Goal: Task Accomplishment & Management: Complete application form

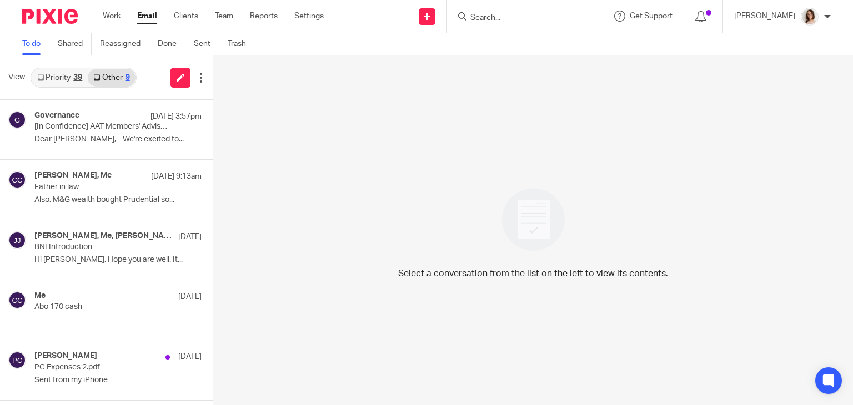
click at [148, 17] on link "Email" at bounding box center [147, 16] width 20 height 11
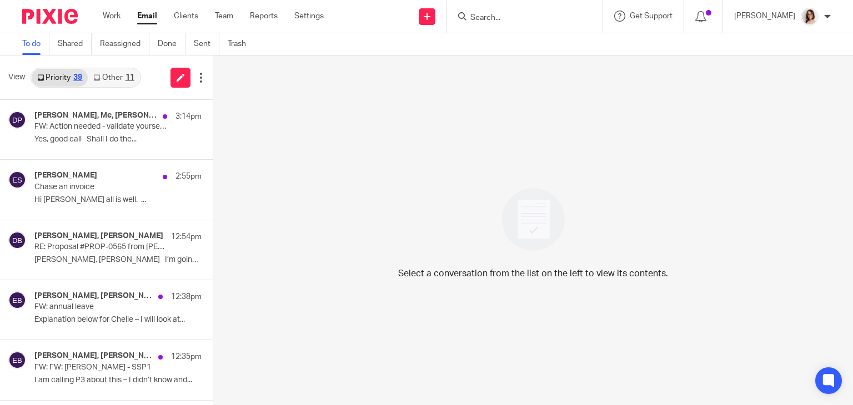
click at [109, 79] on link "Other 11" at bounding box center [114, 78] width 52 height 18
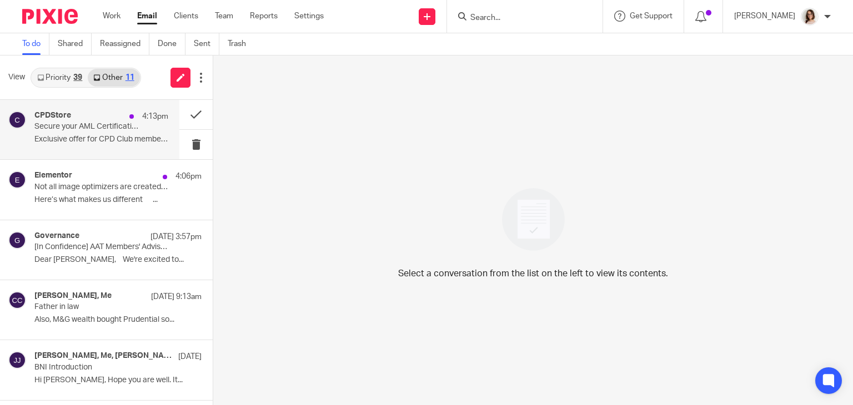
click at [129, 139] on p "Exclusive offer for CPD Club members ..." at bounding box center [101, 139] width 134 height 9
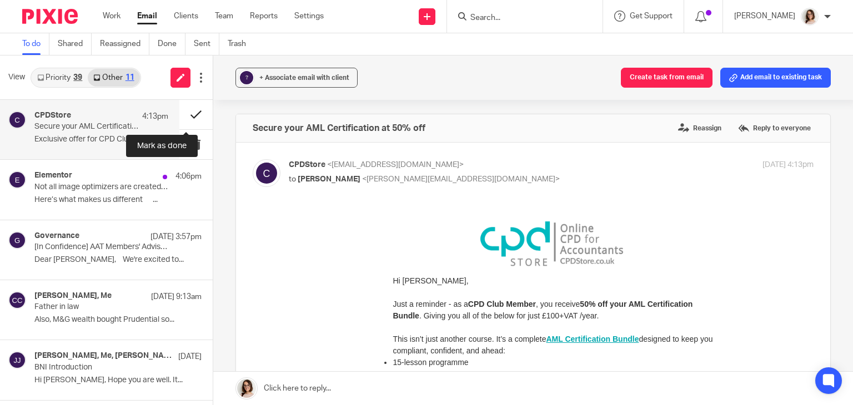
click at [183, 116] on button at bounding box center [195, 114] width 33 height 29
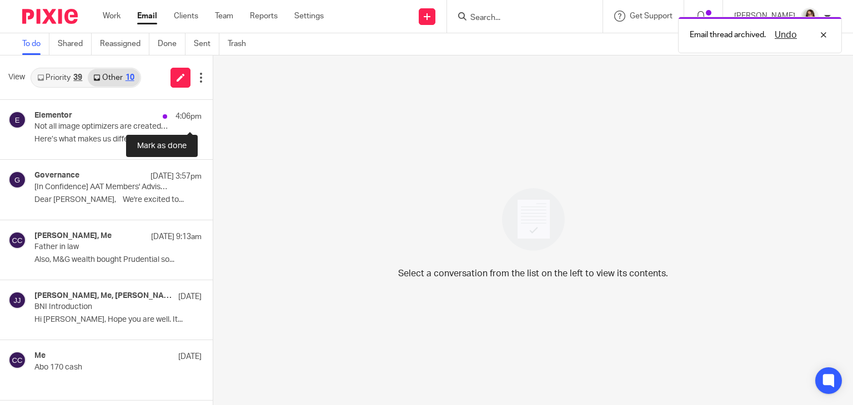
click at [213, 116] on button at bounding box center [217, 114] width 9 height 29
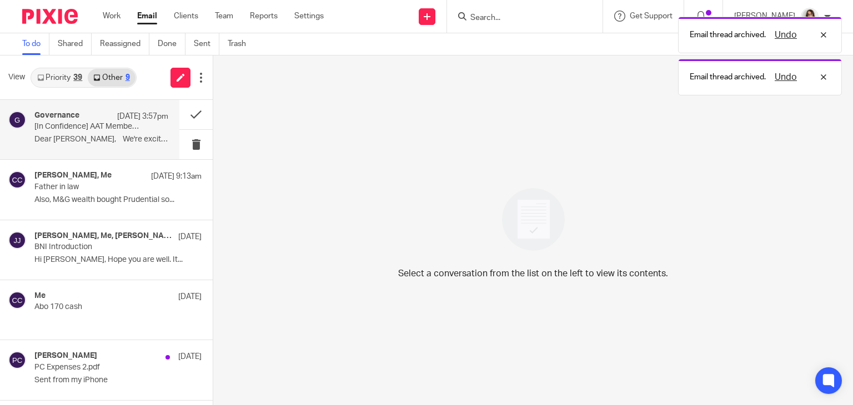
click at [80, 142] on p "Dear Caroline, We're excited to..." at bounding box center [101, 139] width 134 height 9
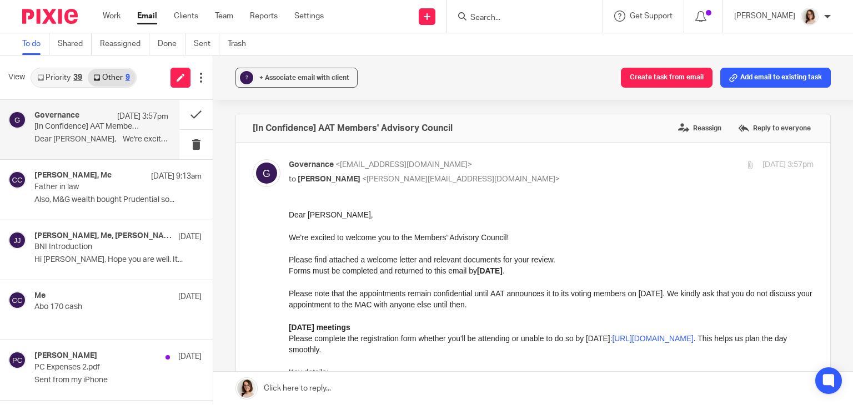
click at [224, 174] on div "? + Associate email with client Create task from email Add email to existing ta…" at bounding box center [532, 231] width 639 height 350
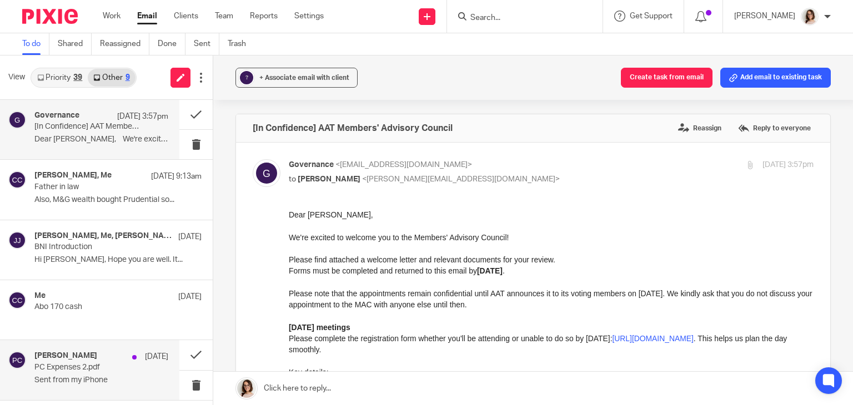
click at [138, 389] on div "Paul Churchman 12 Sep PC Expenses 2.pdf Sent from my iPhone" at bounding box center [89, 369] width 179 height 59
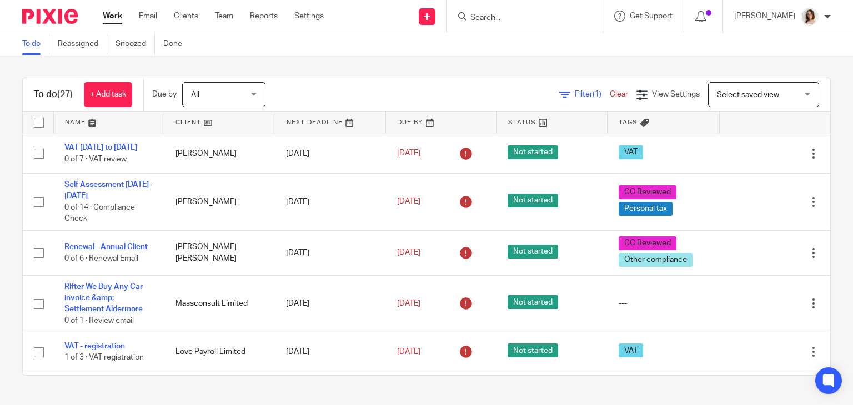
click at [569, 13] on input "Search" at bounding box center [519, 18] width 100 height 10
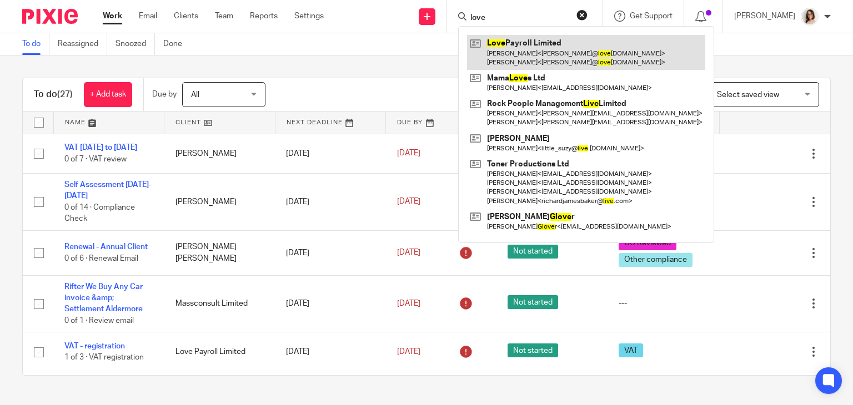
type input "love"
click at [569, 58] on link at bounding box center [586, 52] width 238 height 34
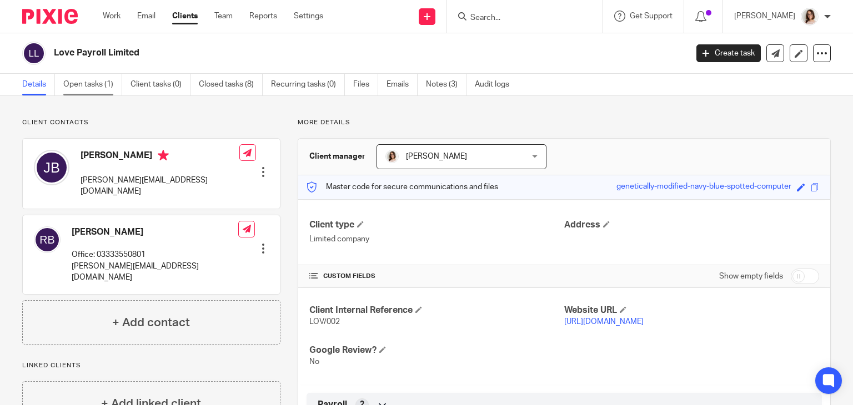
click at [94, 83] on link "Open tasks (1)" at bounding box center [92, 85] width 59 height 22
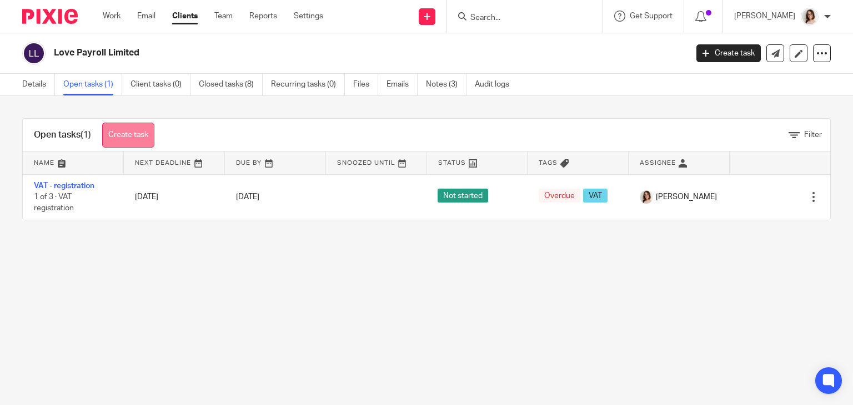
click at [127, 135] on link "Create task" at bounding box center [128, 135] width 52 height 25
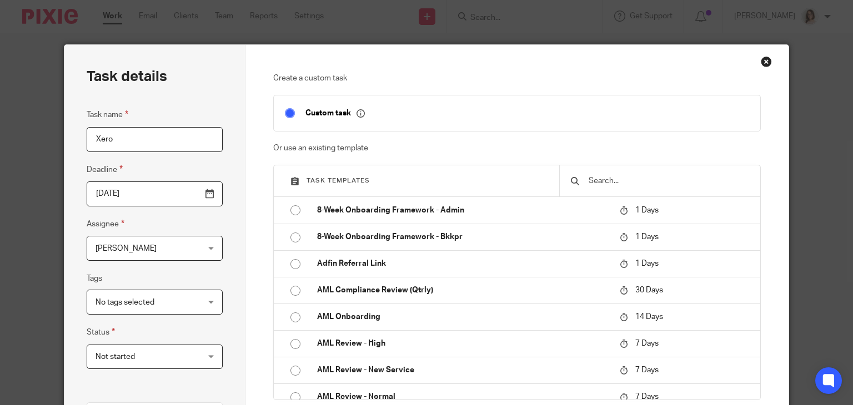
type input "Xero"
click at [608, 184] on input "text" at bounding box center [668, 181] width 162 height 12
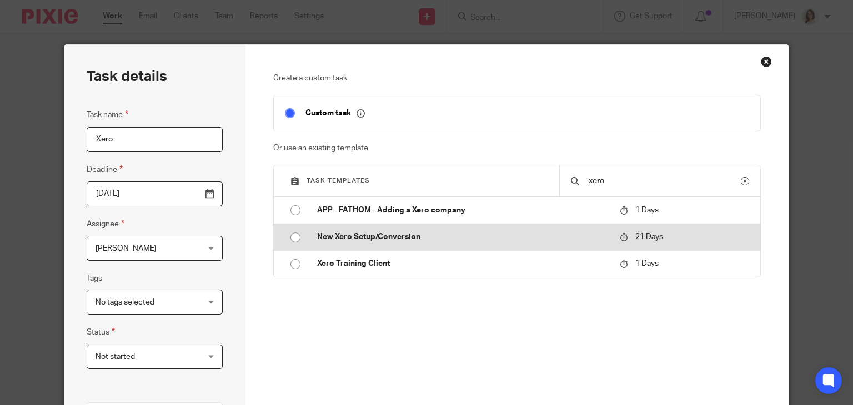
type input "xero"
click at [293, 238] on input "radio" at bounding box center [295, 237] width 21 height 21
type input "2025-10-07"
checkbox input "false"
radio input "false"
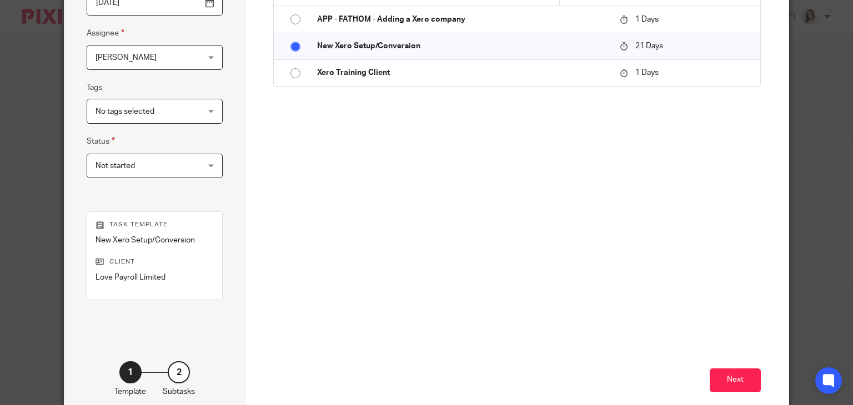
scroll to position [208, 0]
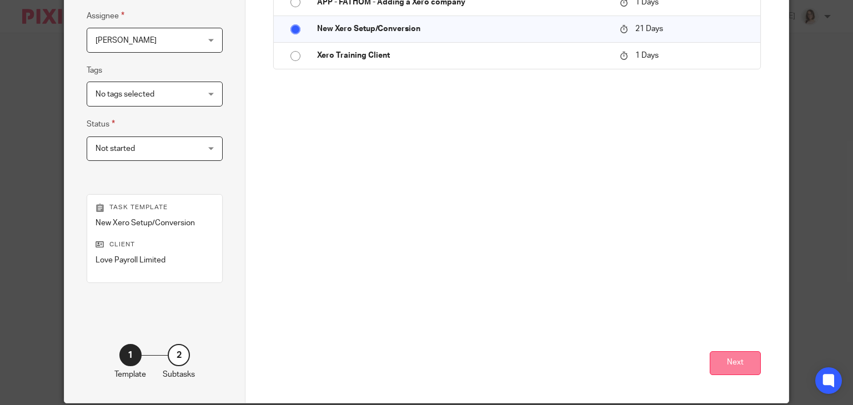
click at [733, 372] on button "Next" at bounding box center [734, 363] width 51 height 24
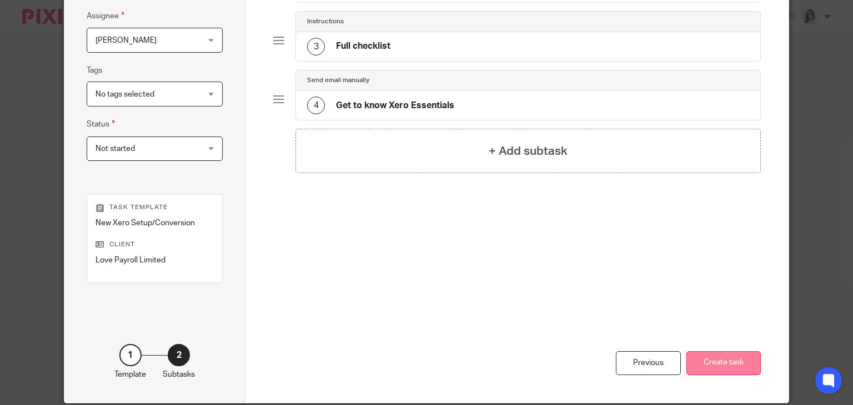
click at [717, 358] on button "Create task" at bounding box center [723, 363] width 74 height 24
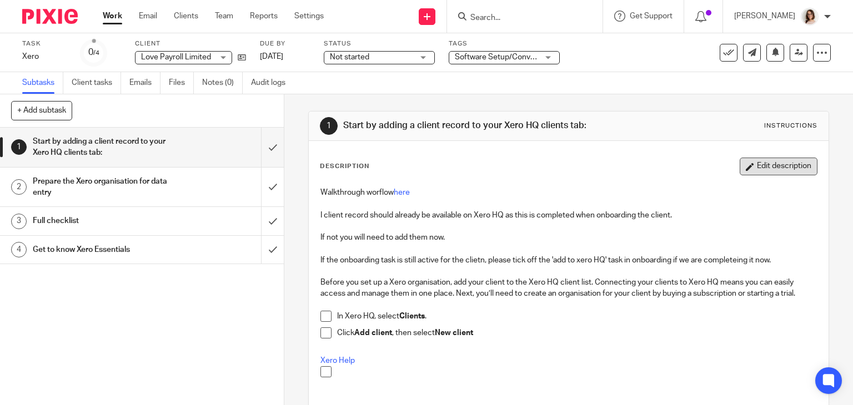
click at [742, 164] on button "Edit description" at bounding box center [778, 167] width 78 height 18
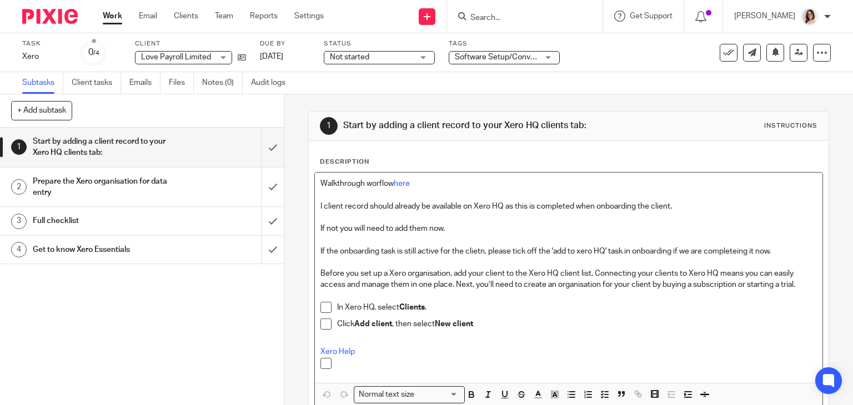
click at [687, 209] on p "I client record should already be available on Xero HQ as this is completed whe…" at bounding box center [568, 206] width 497 height 11
click at [492, 323] on p "Click Add client , then select New client" at bounding box center [577, 324] width 480 height 11
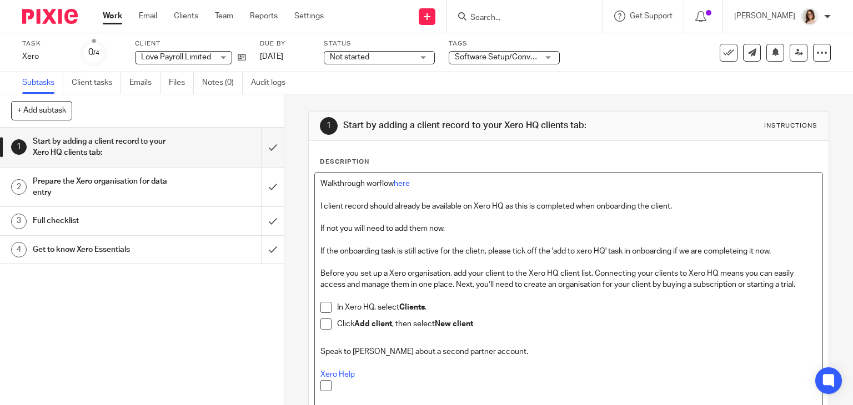
scroll to position [92, 0]
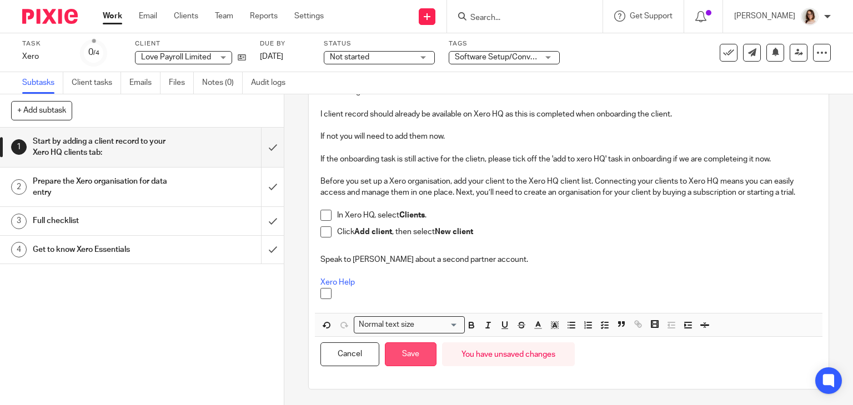
click at [408, 349] on button "Save" at bounding box center [411, 354] width 52 height 24
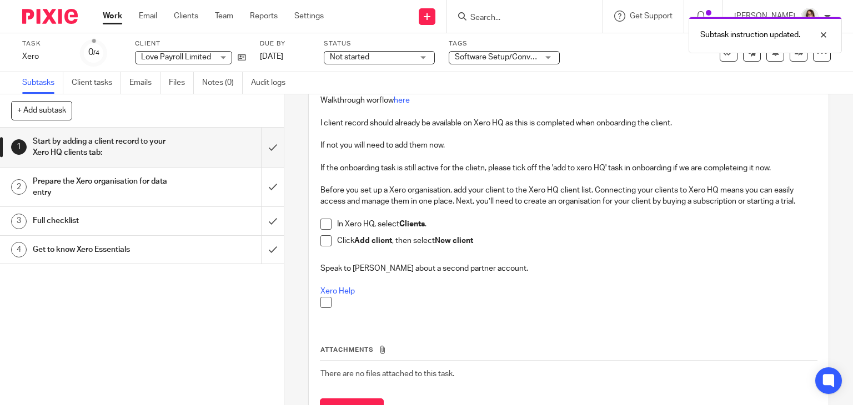
scroll to position [101, 0]
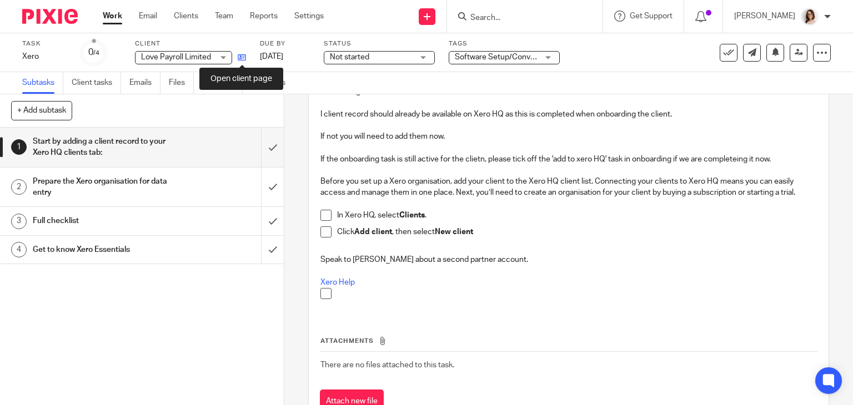
click at [243, 54] on icon at bounding box center [242, 57] width 8 height 8
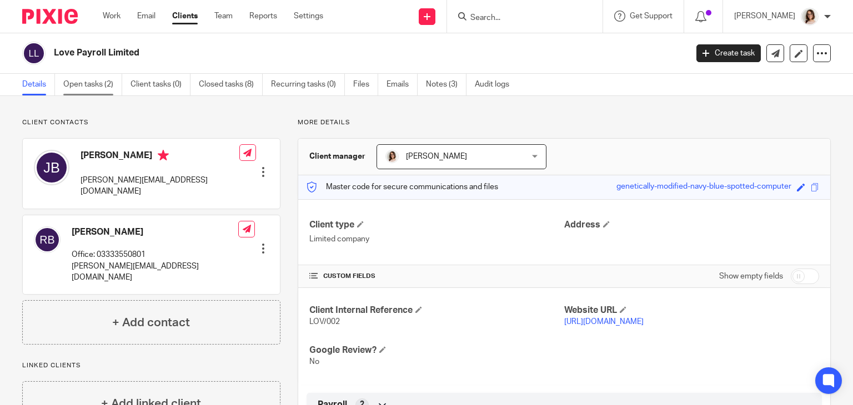
drag, startPoint x: 0, startPoint y: 0, endPoint x: 95, endPoint y: 80, distance: 124.9
click at [95, 80] on link "Open tasks (2)" at bounding box center [92, 85] width 59 height 22
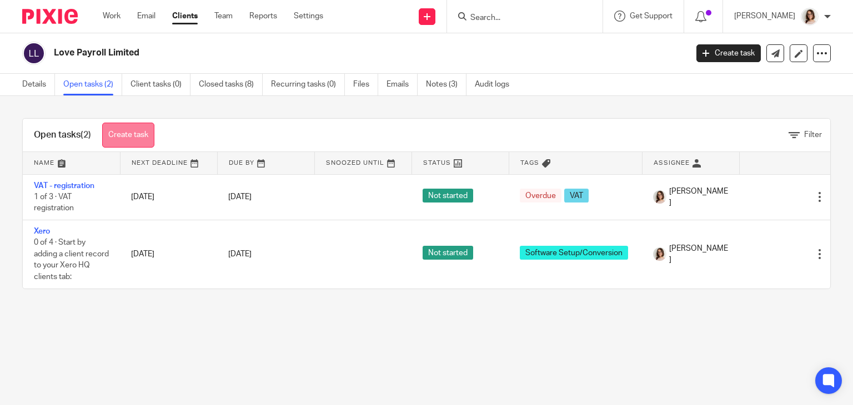
click at [139, 134] on link "Create task" at bounding box center [128, 135] width 52 height 25
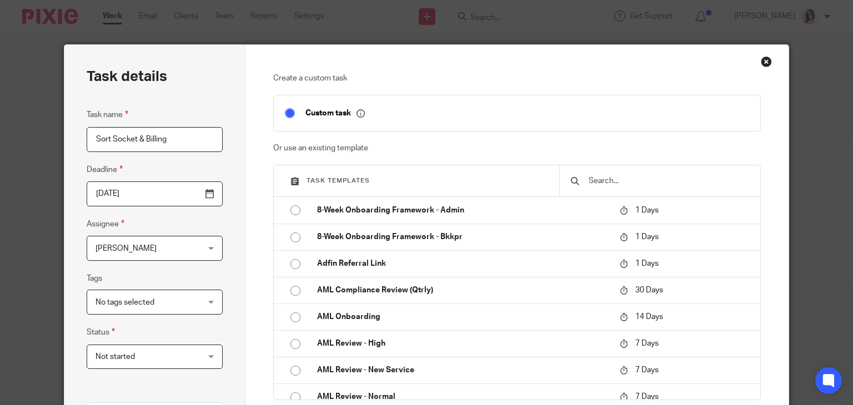
scroll to position [213, 0]
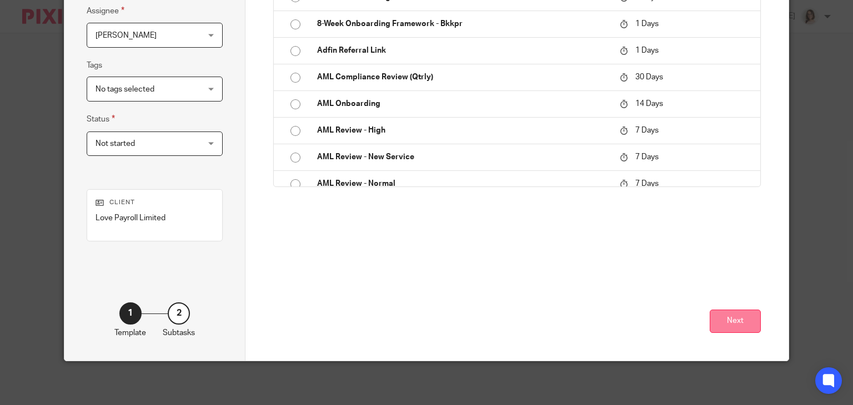
type input "Sort Socket & Billing"
click at [734, 318] on button "Next" at bounding box center [734, 322] width 51 height 24
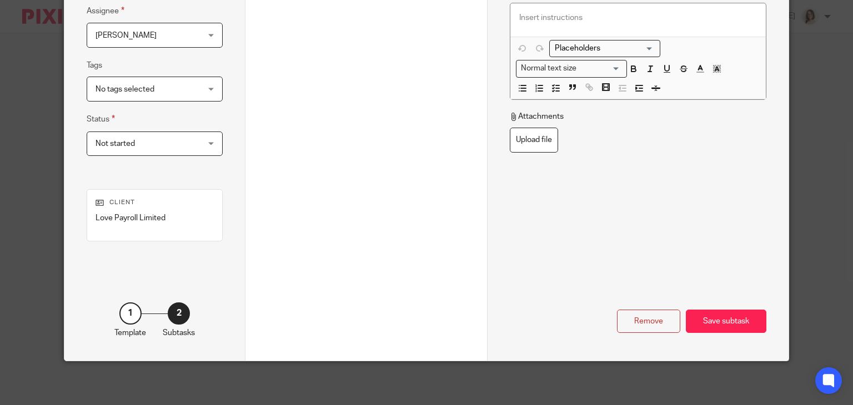
click at [734, 318] on div "Save subtask" at bounding box center [725, 322] width 80 height 24
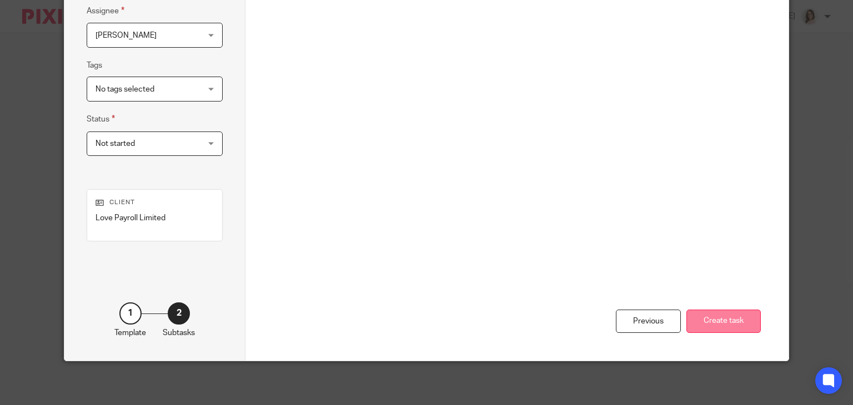
click at [719, 320] on button "Create task" at bounding box center [723, 322] width 74 height 24
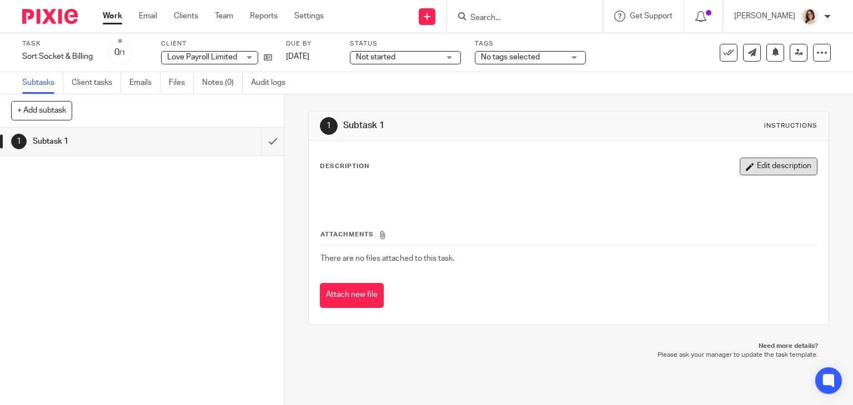
click at [754, 170] on button "Edit description" at bounding box center [778, 167] width 78 height 18
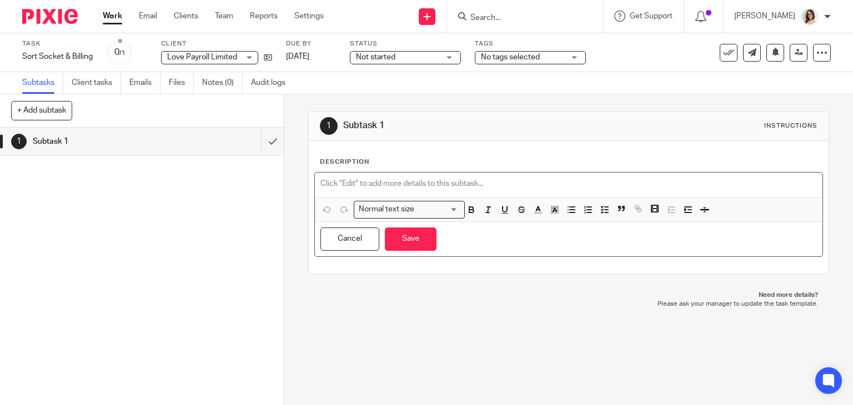
click at [339, 183] on p at bounding box center [568, 183] width 497 height 11
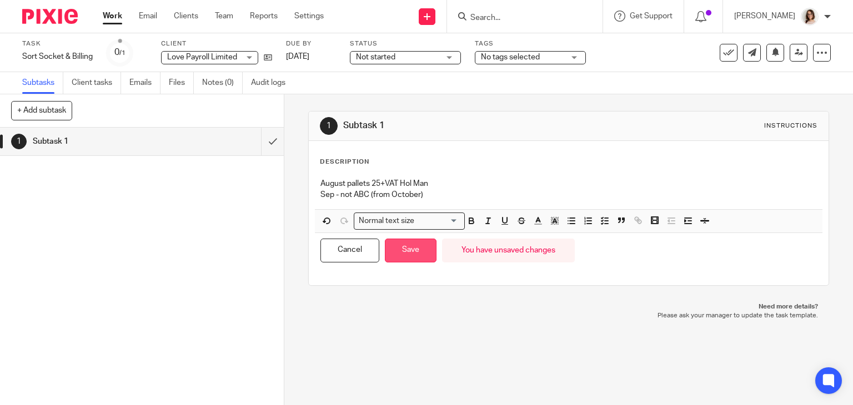
click at [410, 249] on button "Save" at bounding box center [411, 251] width 52 height 24
